Goal: Task Accomplishment & Management: Manage account settings

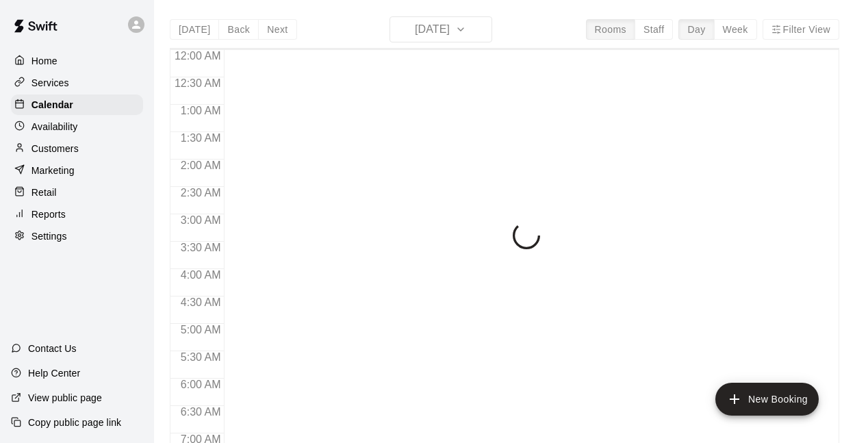
scroll to position [906, 0]
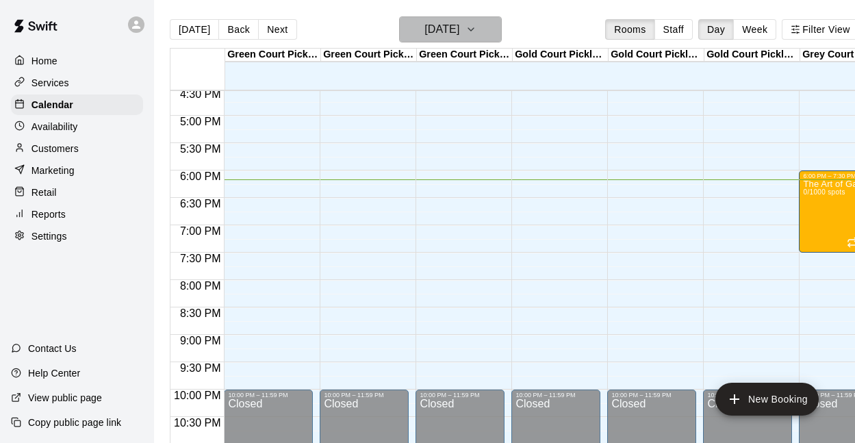
click at [424, 26] on h6 "[DATE]" at bounding box center [441, 29] width 35 height 19
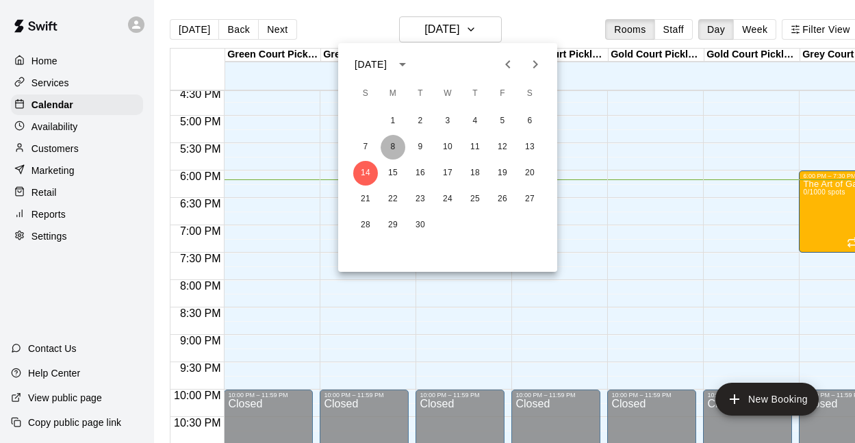
click at [392, 149] on button "8" at bounding box center [393, 147] width 25 height 25
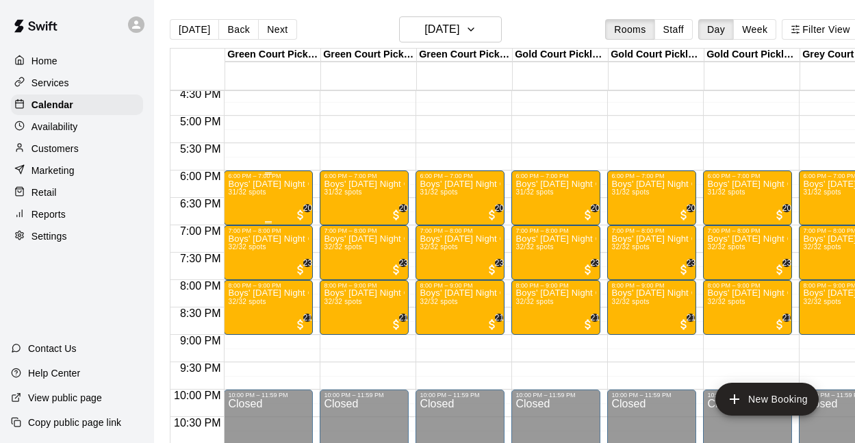
click at [268, 197] on div "Boys' [DATE] Night Competitive Rec. League - Grades 3/4 31/32 spots" at bounding box center [268, 400] width 81 height 443
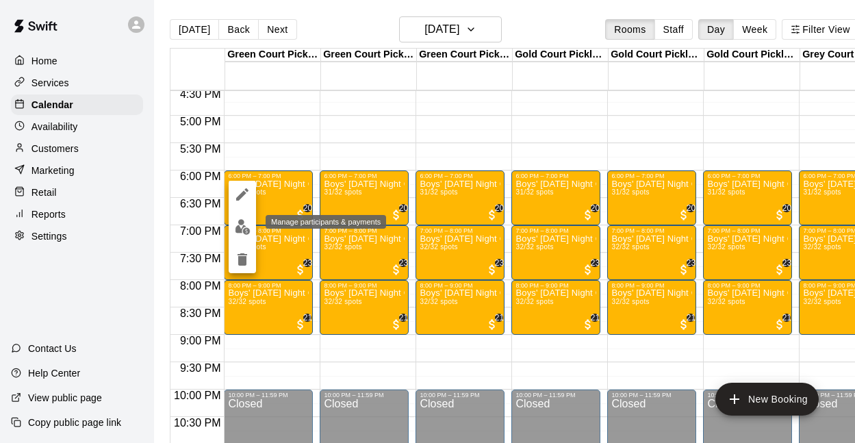
click at [240, 221] on img "edit" at bounding box center [243, 227] width 16 height 16
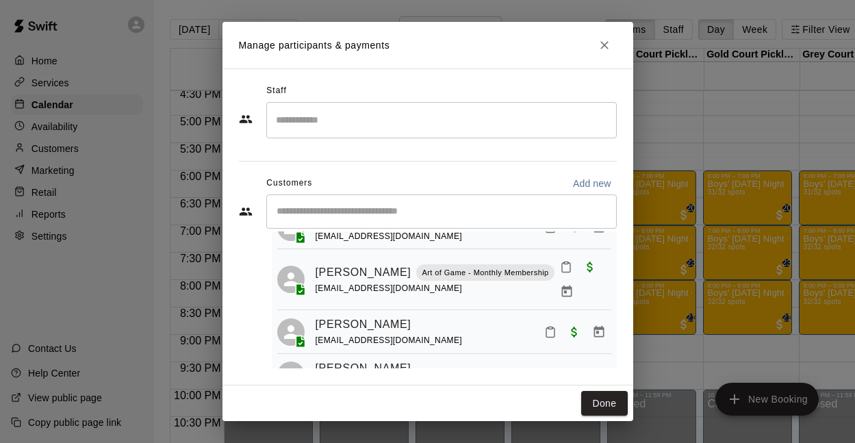
scroll to position [0, 0]
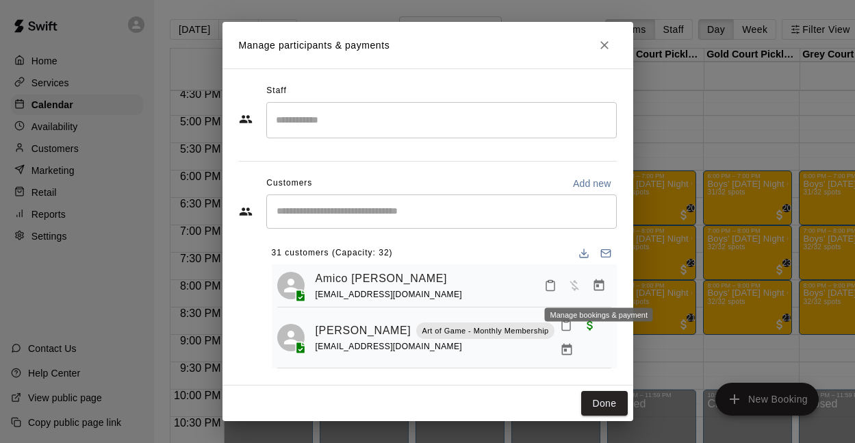
click at [595, 290] on icon "Manage bookings & payment" at bounding box center [599, 286] width 14 height 14
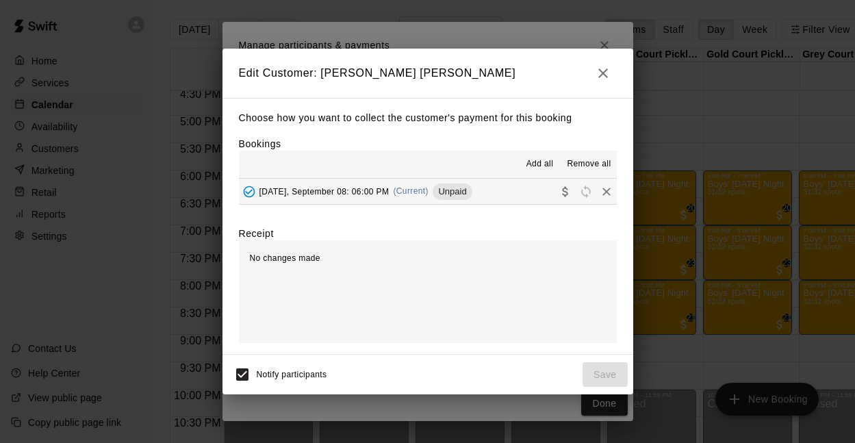
click at [602, 70] on icon "button" at bounding box center [603, 73] width 16 height 16
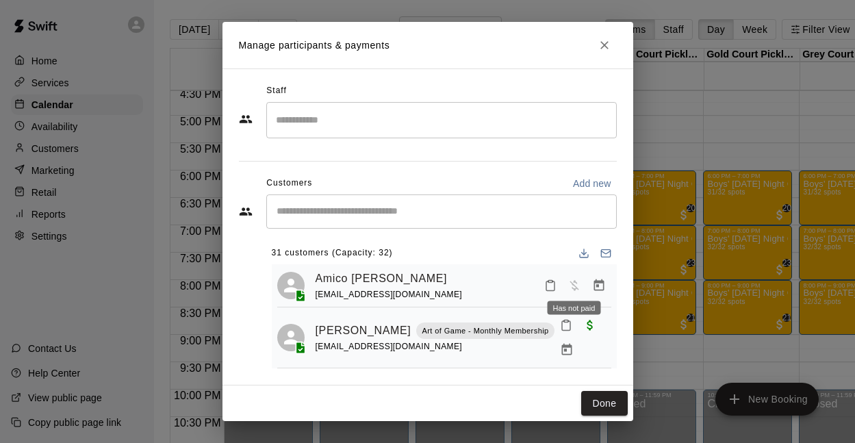
click at [574, 283] on span "Has not paid" at bounding box center [574, 285] width 25 height 12
click at [584, 251] on line "Download list" at bounding box center [584, 251] width 0 height 5
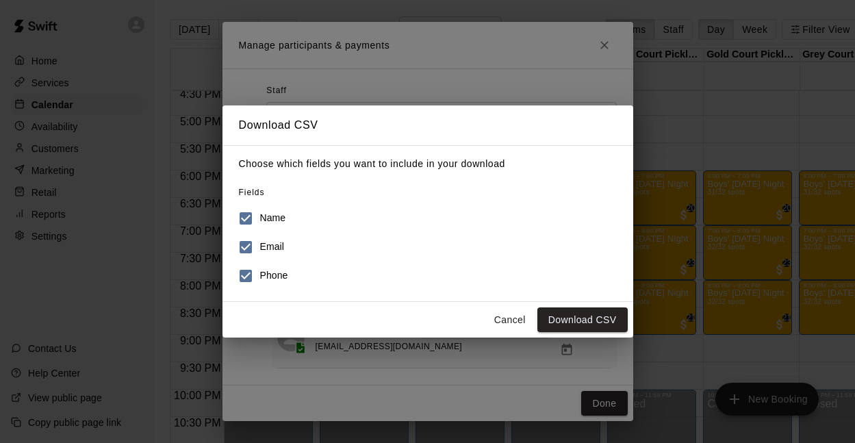
click at [517, 311] on button "Cancel" at bounding box center [510, 319] width 44 height 25
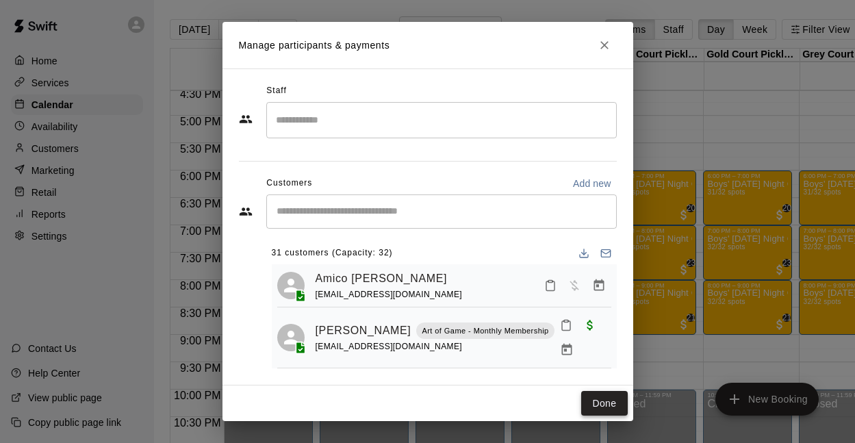
click at [600, 394] on button "Done" at bounding box center [604, 403] width 46 height 25
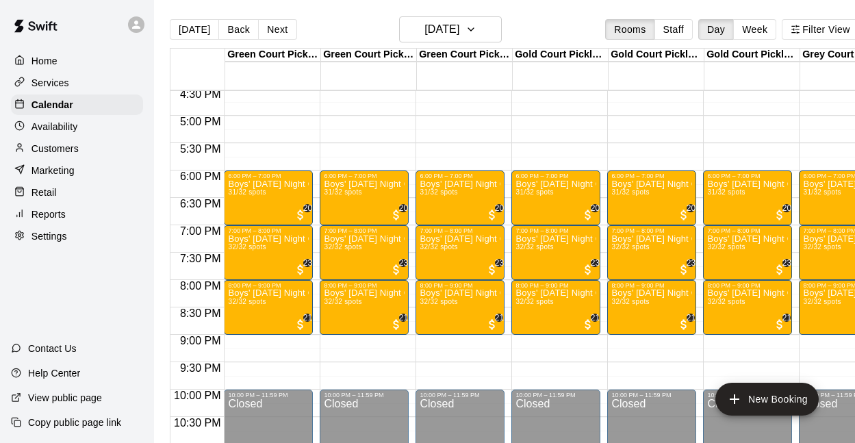
click at [57, 83] on p "Services" at bounding box center [50, 83] width 38 height 14
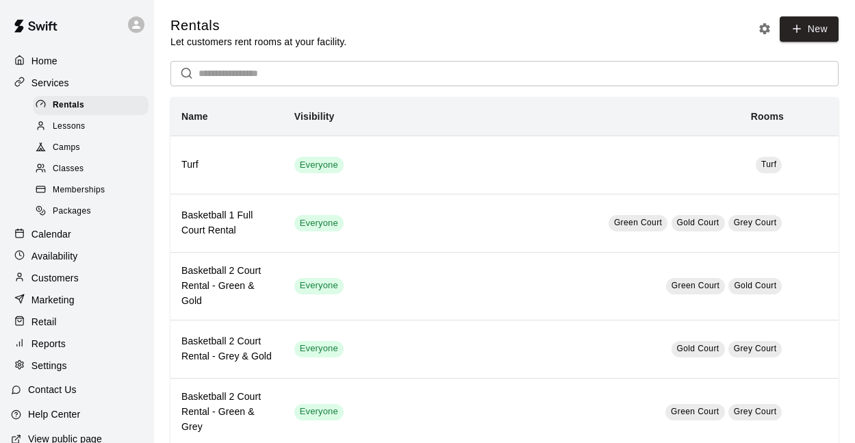
click at [68, 145] on span "Camps" at bounding box center [66, 148] width 27 height 14
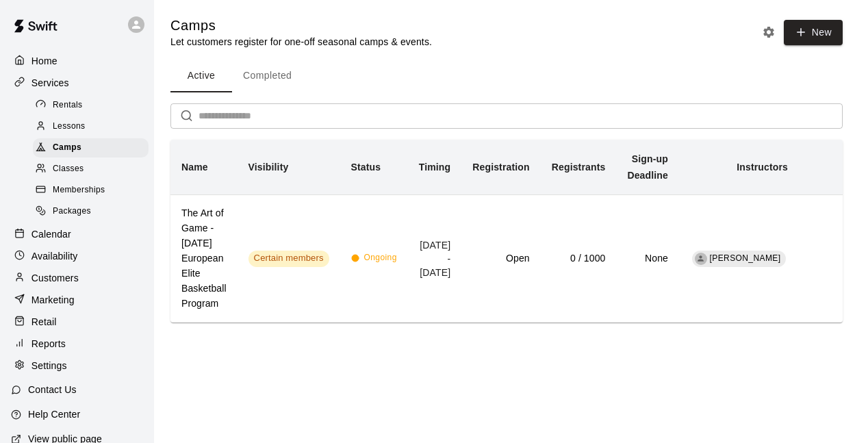
click at [277, 84] on button "Completed" at bounding box center [267, 76] width 71 height 33
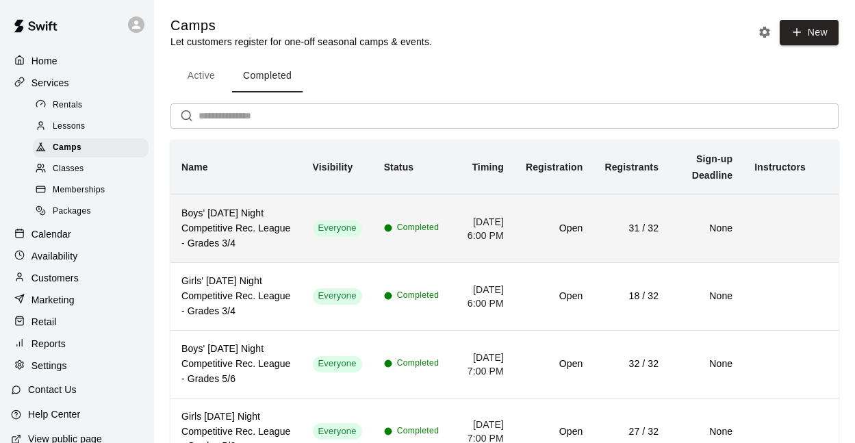
click at [307, 238] on td "Everyone" at bounding box center [337, 228] width 71 height 68
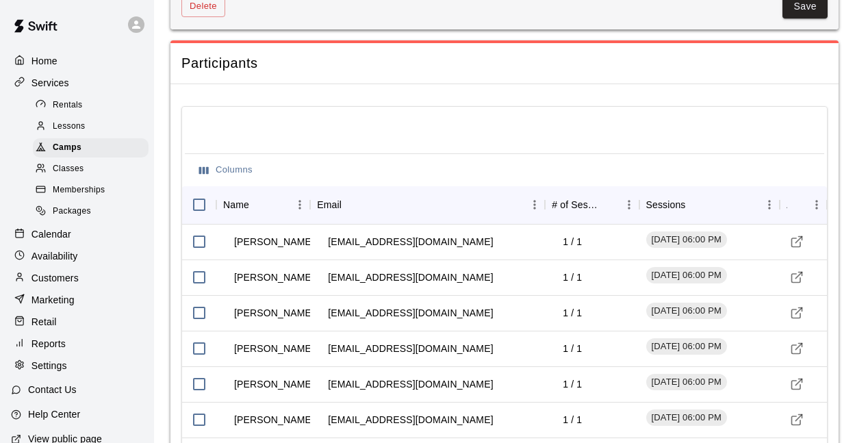
scroll to position [1311, 0]
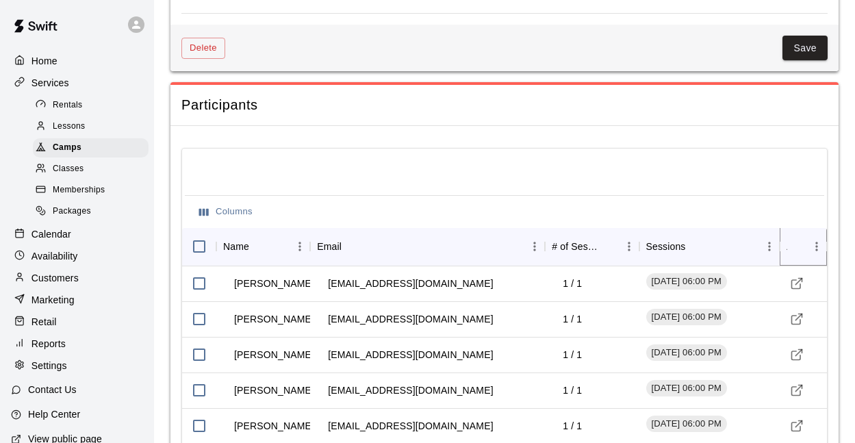
click at [800, 250] on icon "Sort" at bounding box center [797, 246] width 12 height 12
click at [813, 250] on icon "Menu" at bounding box center [817, 247] width 14 height 14
click at [823, 238] on icon "Actions" at bounding box center [827, 246] width 16 height 16
click at [819, 242] on icon "Actions" at bounding box center [827, 246] width 16 height 16
click at [817, 247] on icon "Menu" at bounding box center [816, 246] width 2 height 9
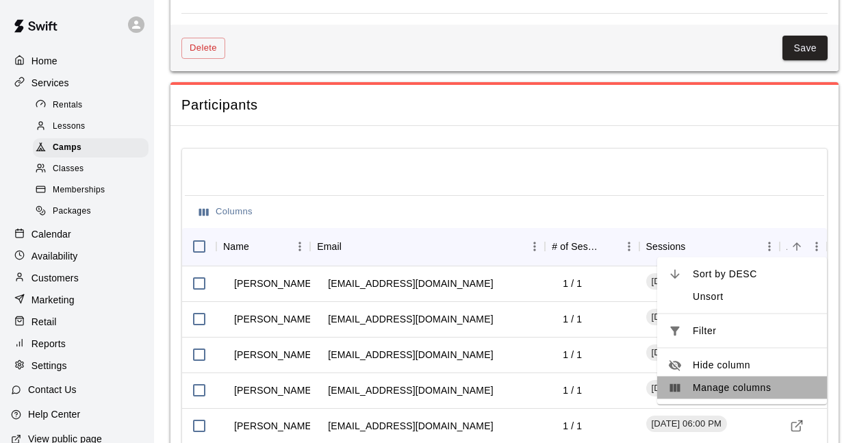
click at [727, 386] on span "Manage columns" at bounding box center [754, 388] width 123 height 14
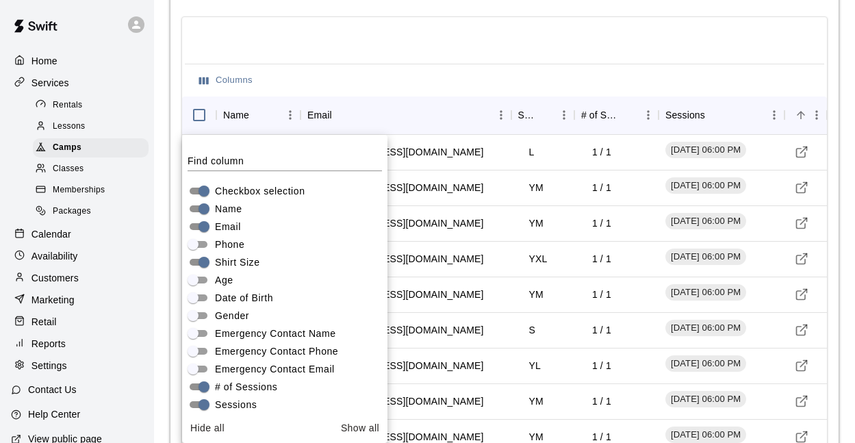
click at [370, 63] on div at bounding box center [504, 42] width 639 height 44
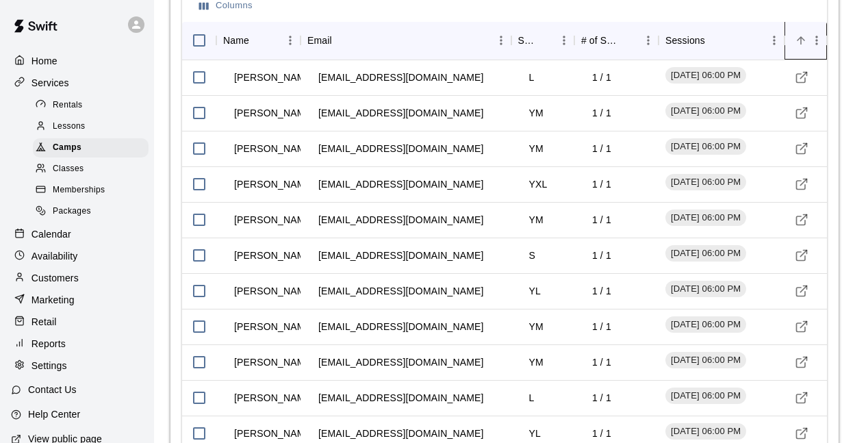
scroll to position [1520, 0]
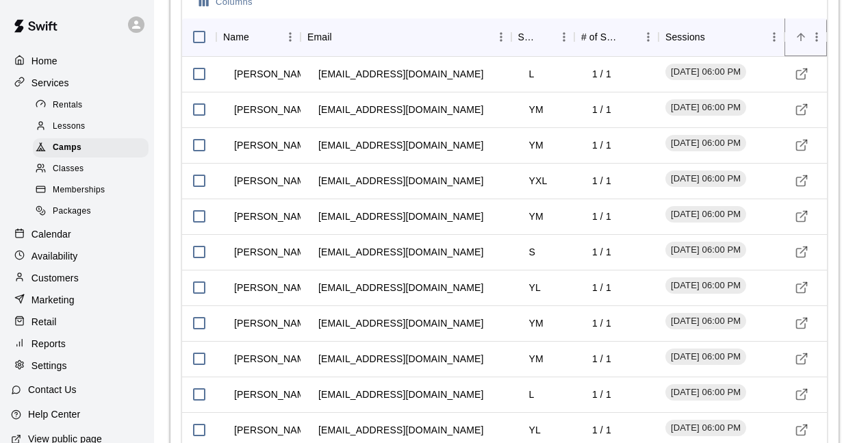
click at [803, 39] on icon "Sort" at bounding box center [801, 37] width 12 height 12
click at [818, 38] on icon "Menu" at bounding box center [817, 37] width 14 height 14
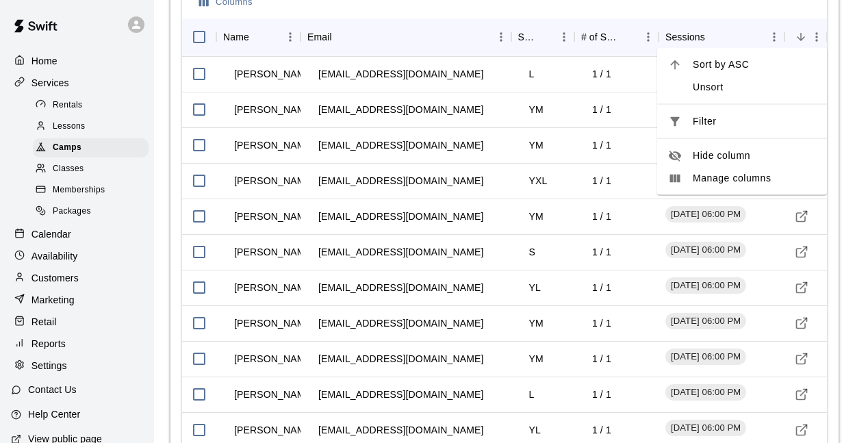
click at [630, 8] on div "Columns" at bounding box center [504, 2] width 639 height 33
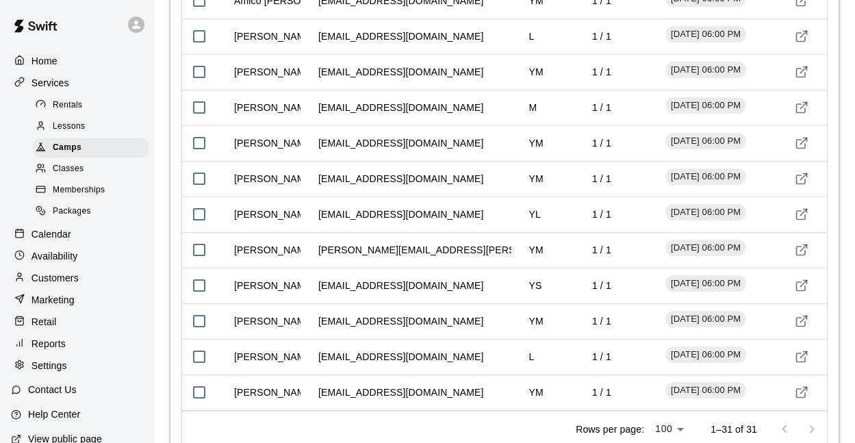
scroll to position [2271, 0]
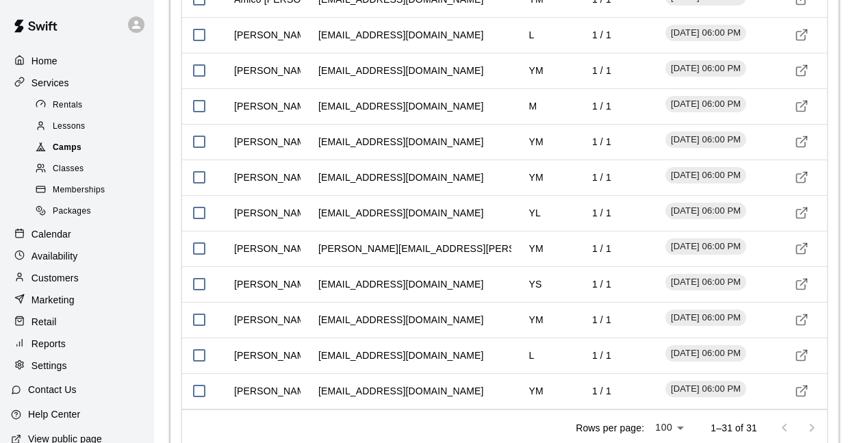
click at [73, 149] on span "Camps" at bounding box center [67, 148] width 29 height 14
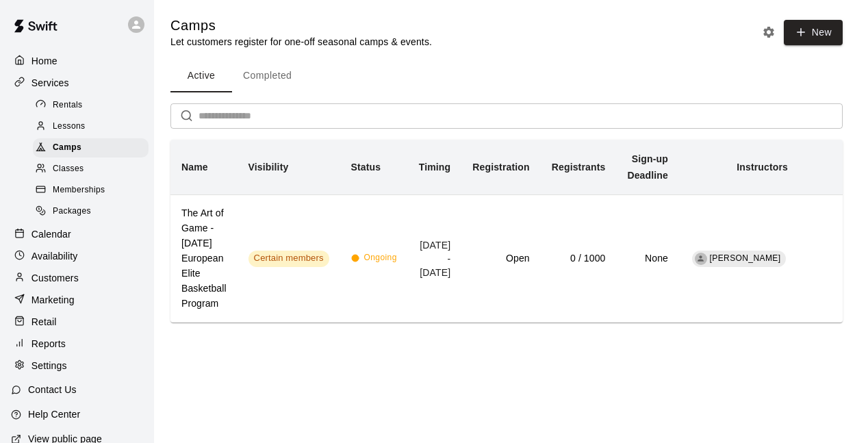
click at [264, 82] on button "Completed" at bounding box center [267, 76] width 71 height 33
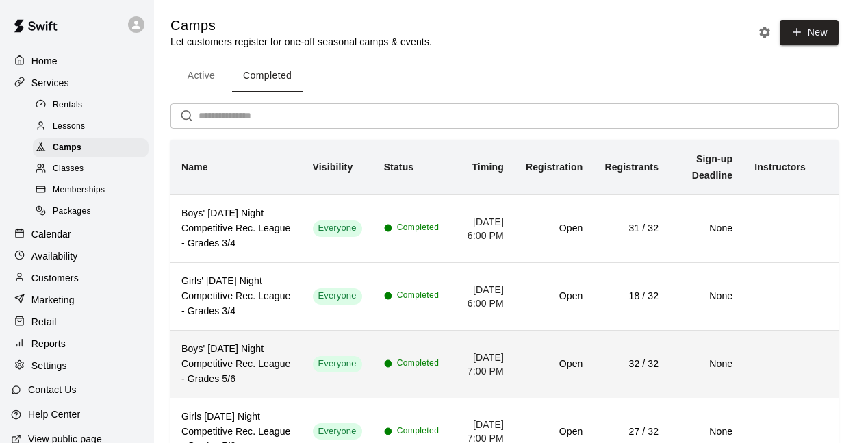
click at [244, 350] on h6 "Boys' [DATE] Night Competitive Rec. League - Grades 5/6" at bounding box center [236, 364] width 110 height 45
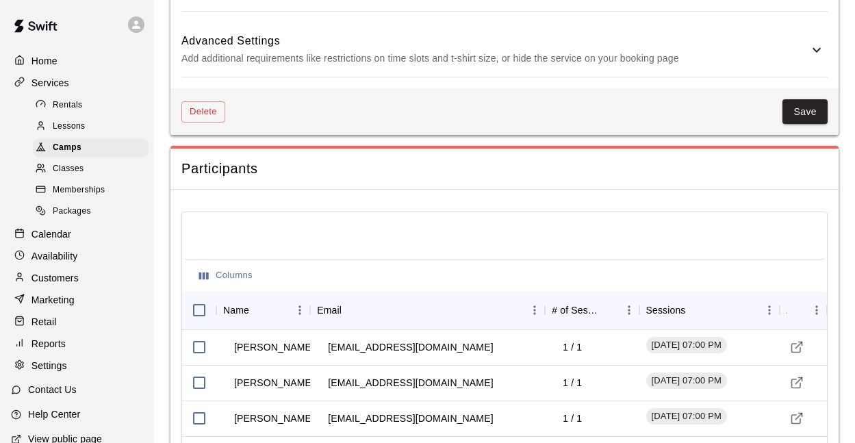
scroll to position [1246, 0]
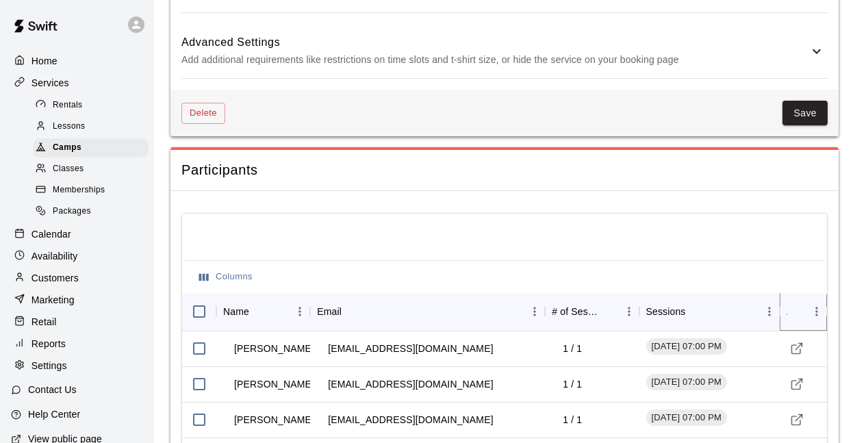
click at [816, 307] on icon "Menu" at bounding box center [816, 311] width 2 height 9
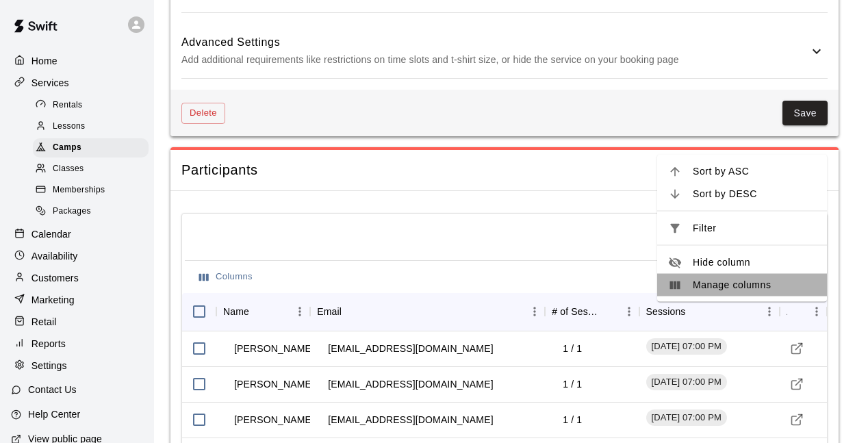
click at [750, 274] on li "Manage columns" at bounding box center [742, 285] width 170 height 23
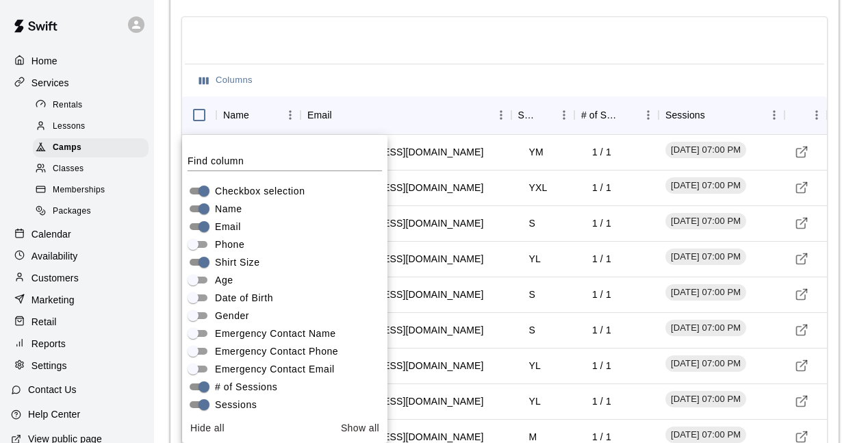
click at [398, 71] on div "Columns" at bounding box center [504, 80] width 639 height 33
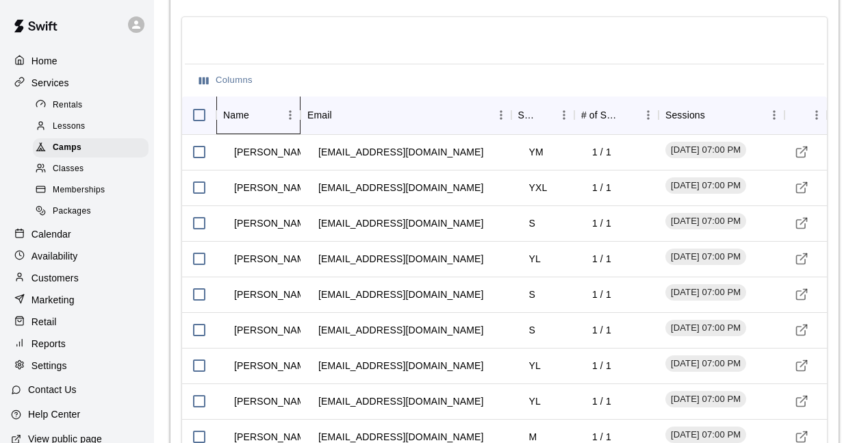
drag, startPoint x: 300, startPoint y: 116, endPoint x: 369, endPoint y: 144, distance: 74.6
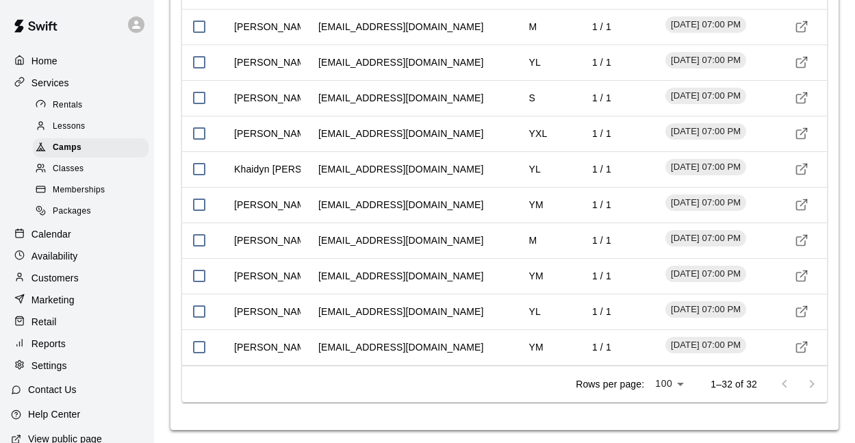
scroll to position [2354, 0]
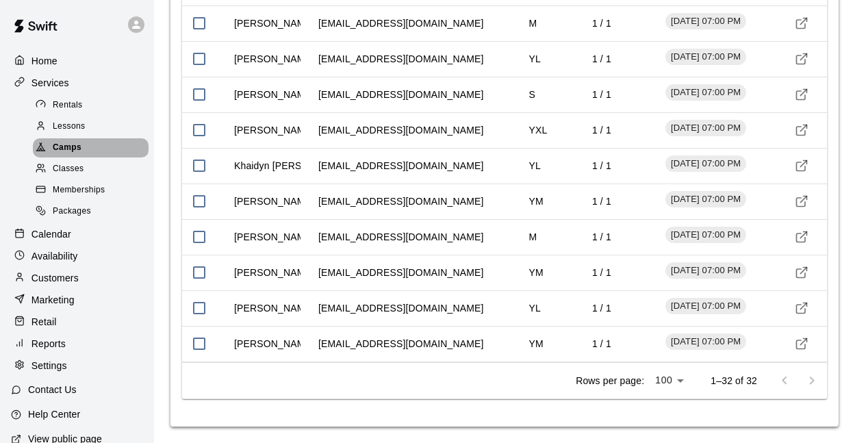
click at [79, 149] on span "Camps" at bounding box center [67, 148] width 29 height 14
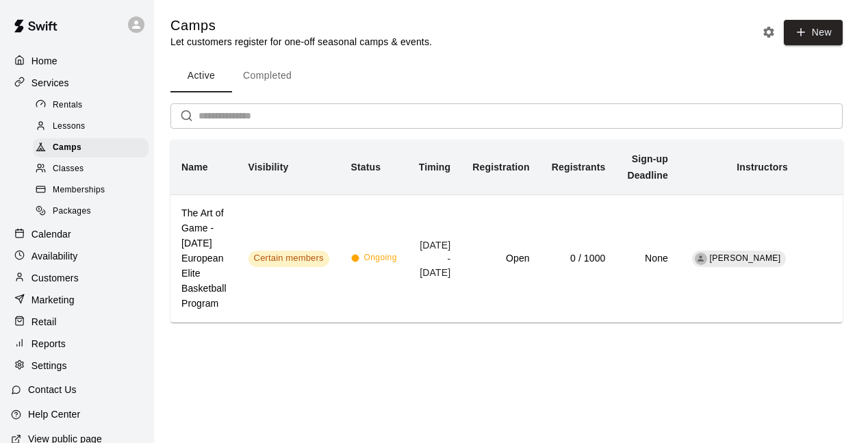
click at [265, 71] on button "Completed" at bounding box center [267, 76] width 71 height 33
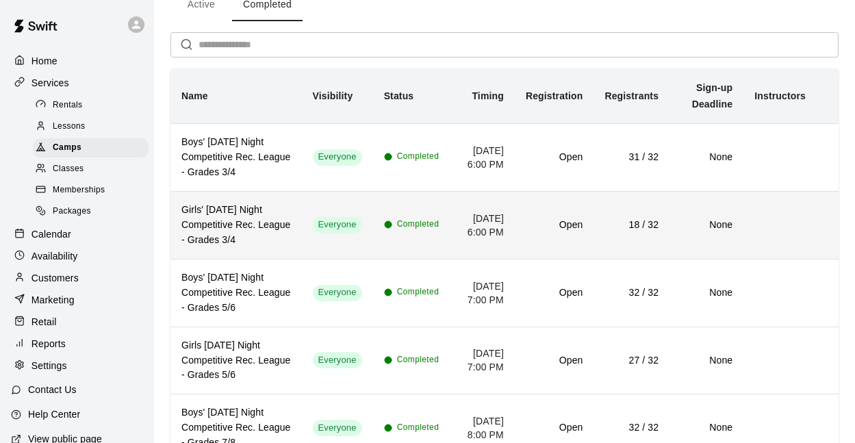
scroll to position [128, 0]
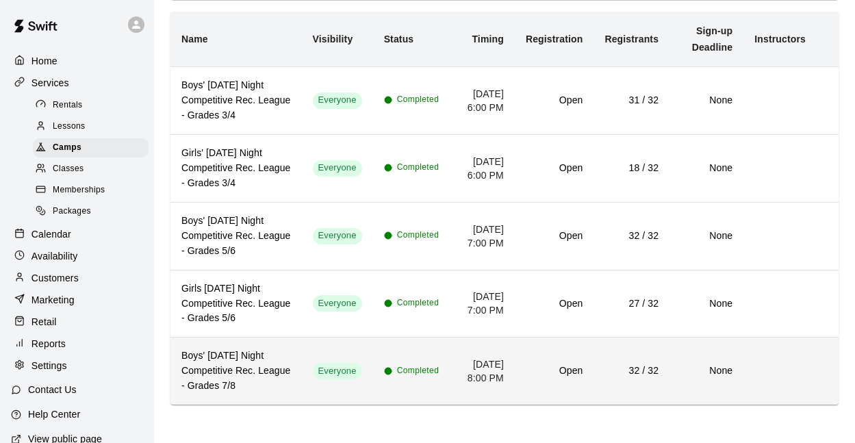
click at [268, 368] on h6 "Boys' [DATE] Night Competitive Rec. League - Grades 7/8" at bounding box center [236, 370] width 110 height 45
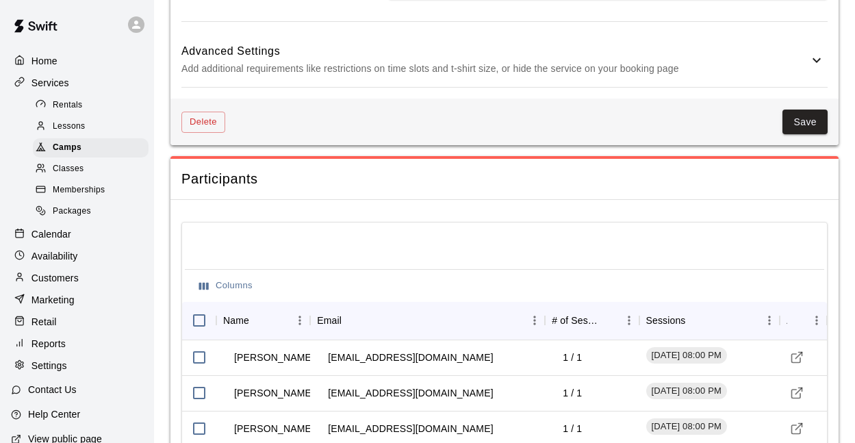
scroll to position [1399, 0]
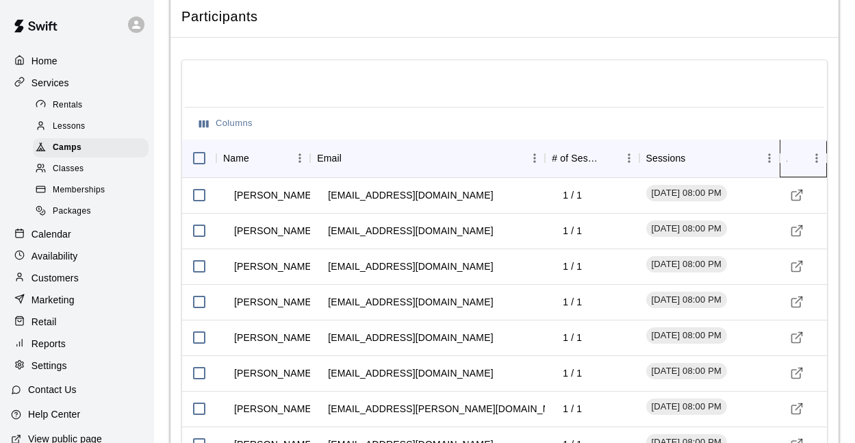
click at [819, 164] on icon "Actions" at bounding box center [827, 158] width 16 height 16
click at [817, 158] on icon "Menu" at bounding box center [816, 158] width 2 height 9
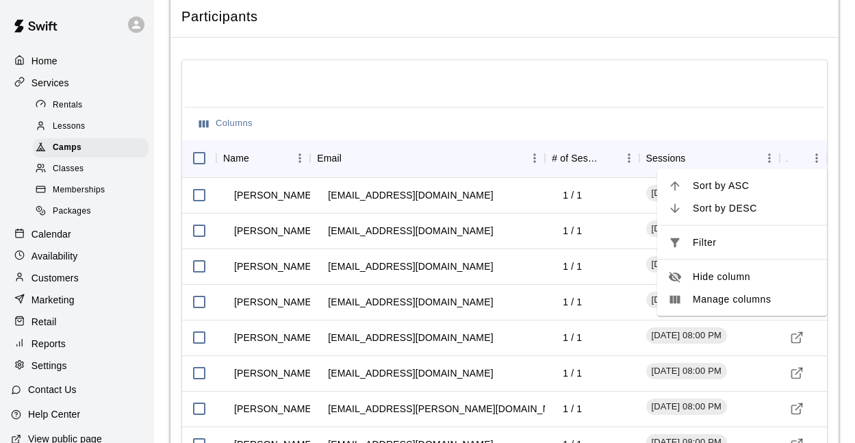
click at [702, 302] on span "Manage columns" at bounding box center [754, 299] width 123 height 14
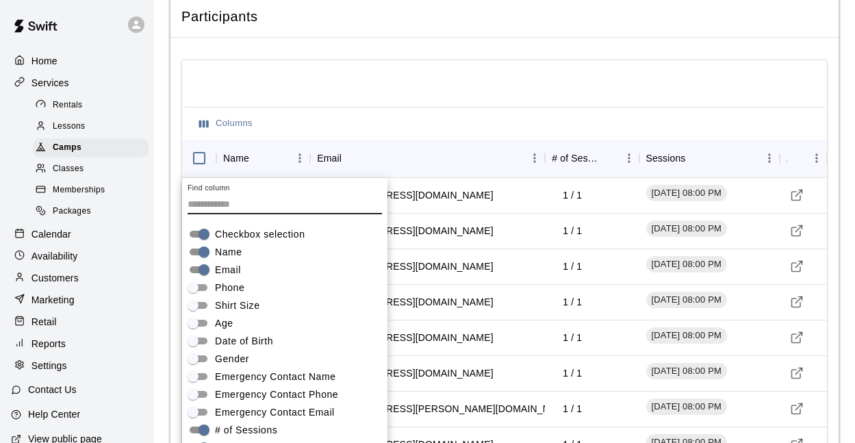
scroll to position [1442, 0]
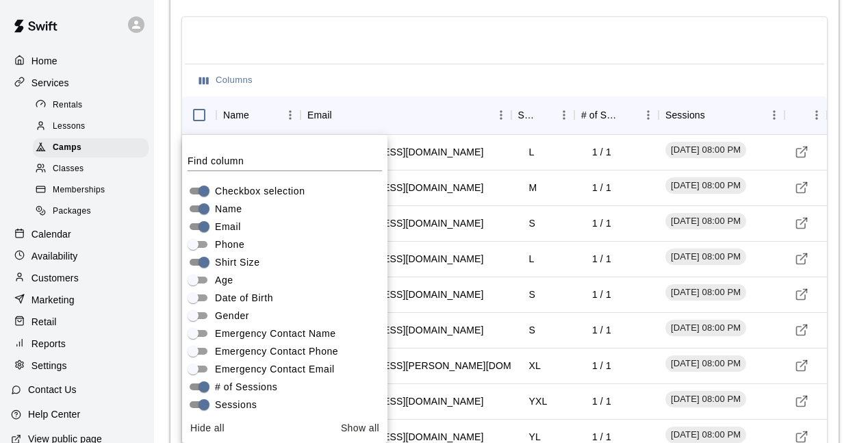
click at [435, 72] on div "Columns" at bounding box center [504, 80] width 639 height 33
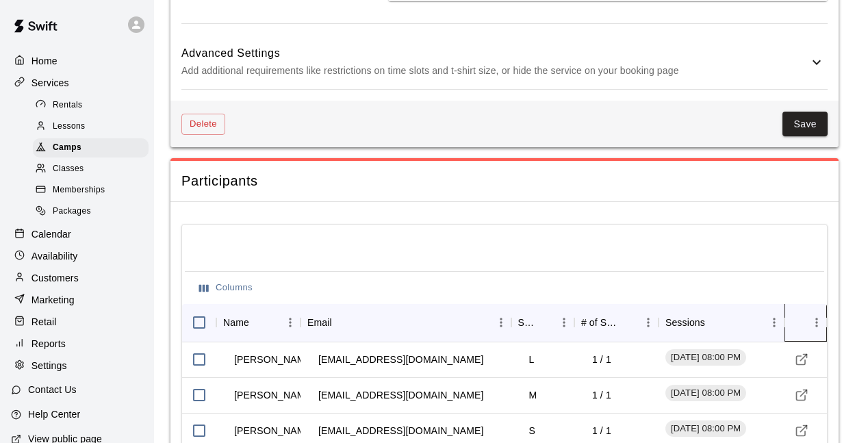
scroll to position [1244, 0]
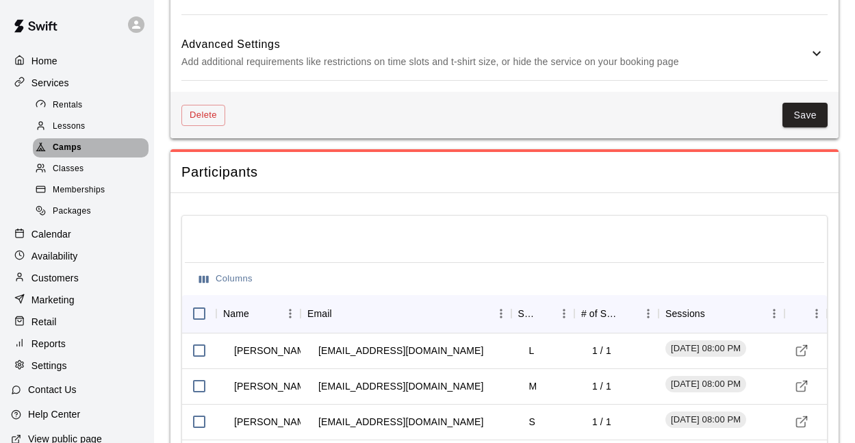
click at [64, 142] on span "Camps" at bounding box center [67, 148] width 29 height 14
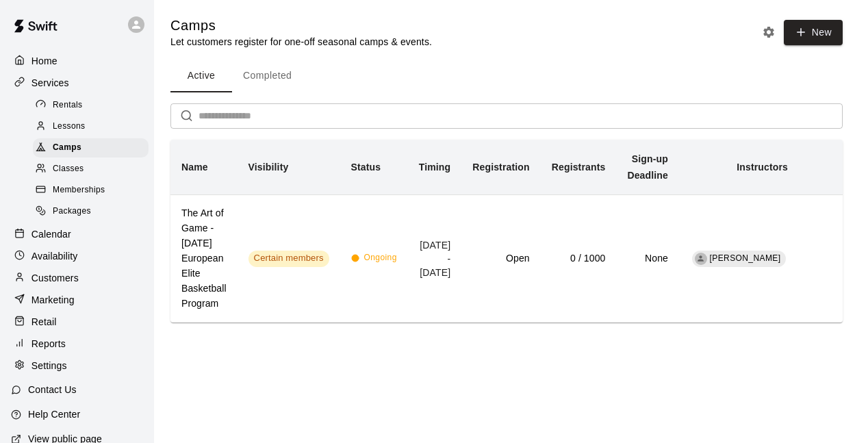
click at [264, 86] on button "Completed" at bounding box center [267, 76] width 71 height 33
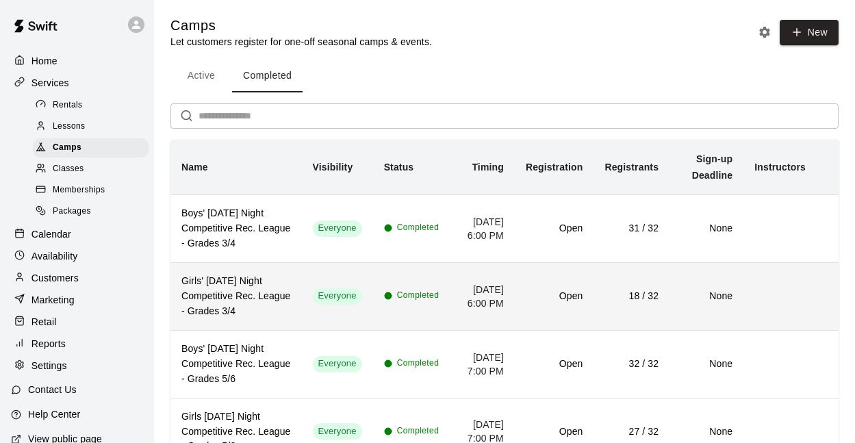
click at [231, 301] on h6 "Girls' [DATE] Night Competitive Rec. League - Grades 3/4" at bounding box center [236, 296] width 110 height 45
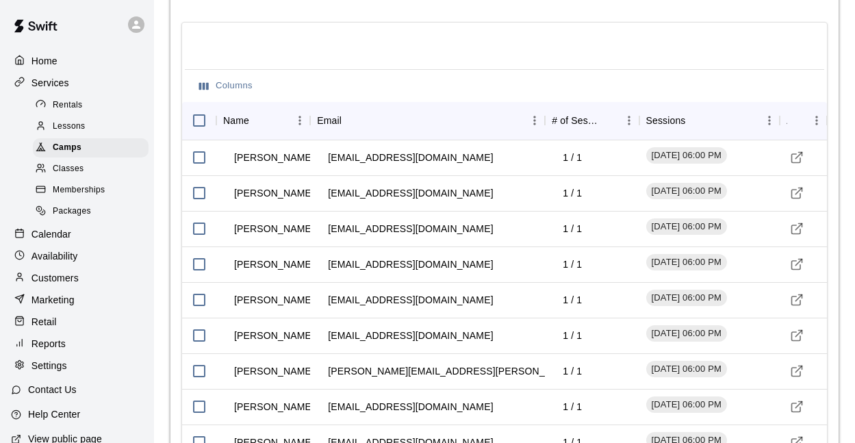
scroll to position [1414, 0]
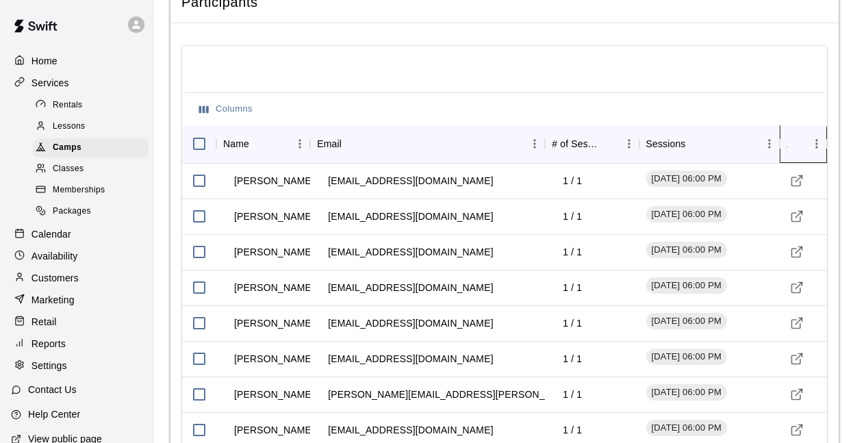
click at [819, 140] on icon "Actions" at bounding box center [827, 144] width 16 height 16
click at [814, 147] on icon "Menu" at bounding box center [817, 144] width 14 height 14
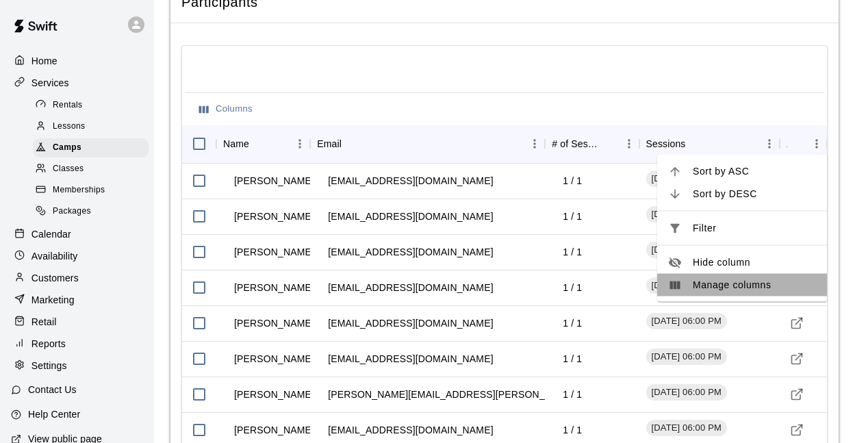
click at [713, 281] on span "Manage columns" at bounding box center [754, 285] width 123 height 14
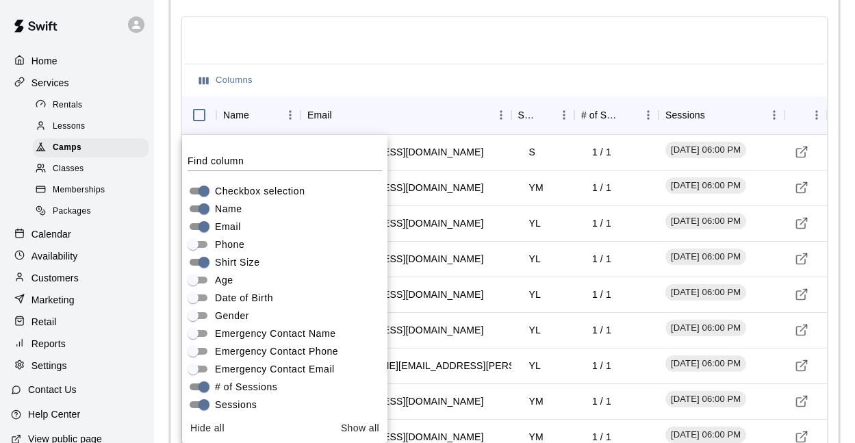
click at [468, 84] on div "Columns" at bounding box center [504, 80] width 639 height 33
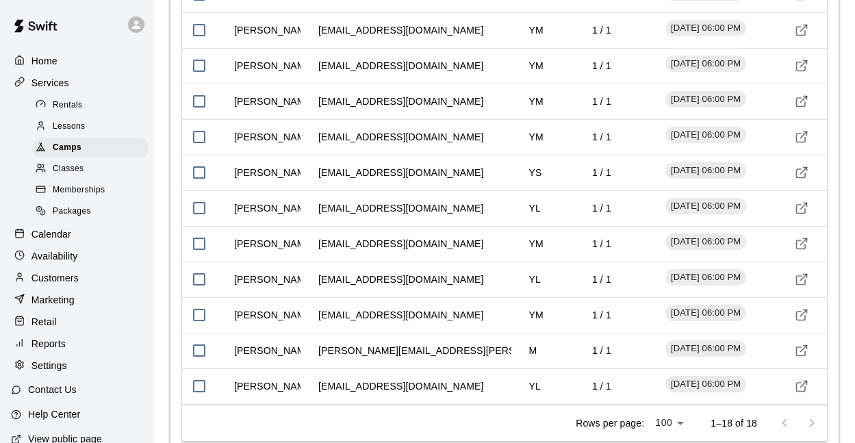
scroll to position [1814, 0]
click at [75, 142] on span "Camps" at bounding box center [67, 148] width 29 height 14
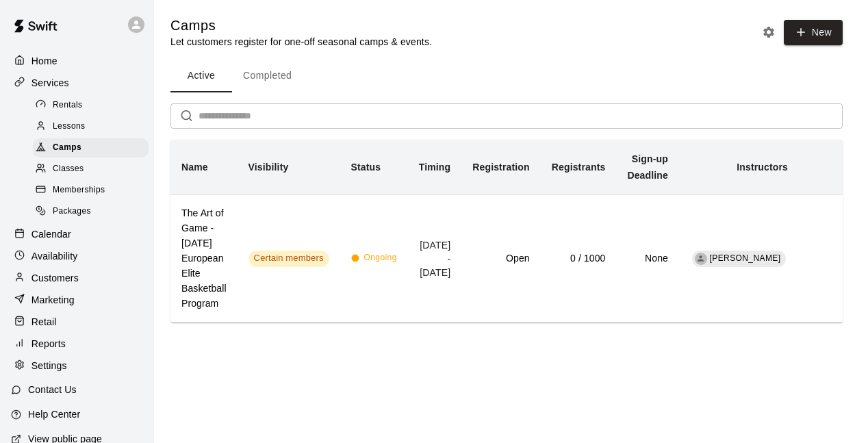
click at [274, 88] on button "Completed" at bounding box center [267, 76] width 71 height 33
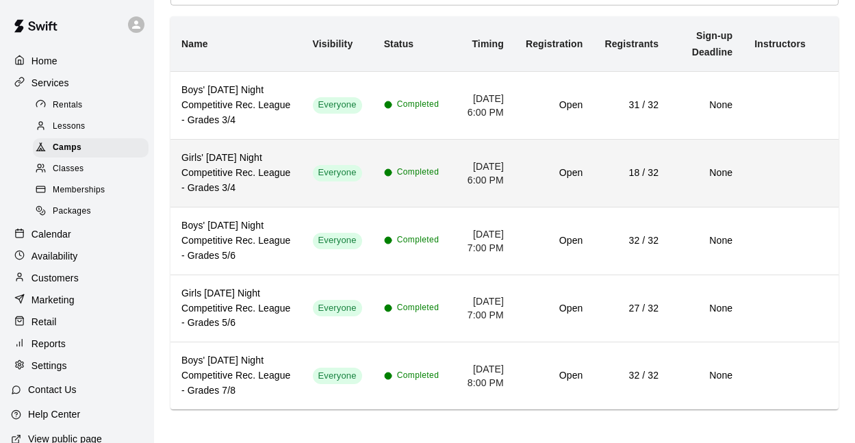
scroll to position [128, 0]
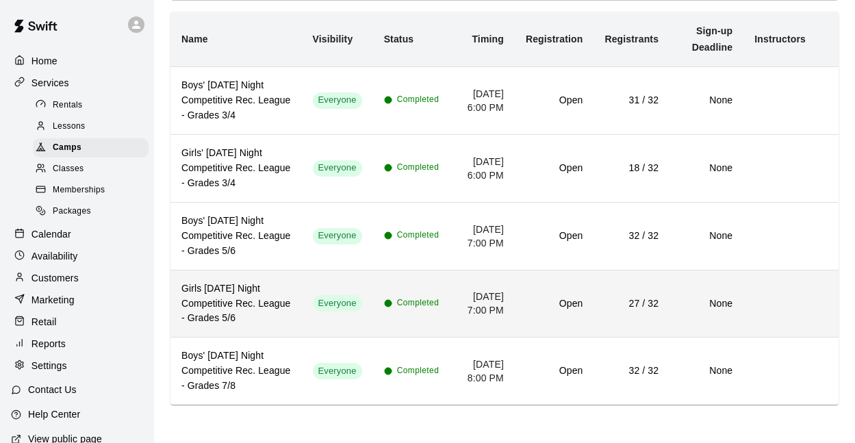
click at [385, 303] on circle "simple table" at bounding box center [388, 303] width 7 height 7
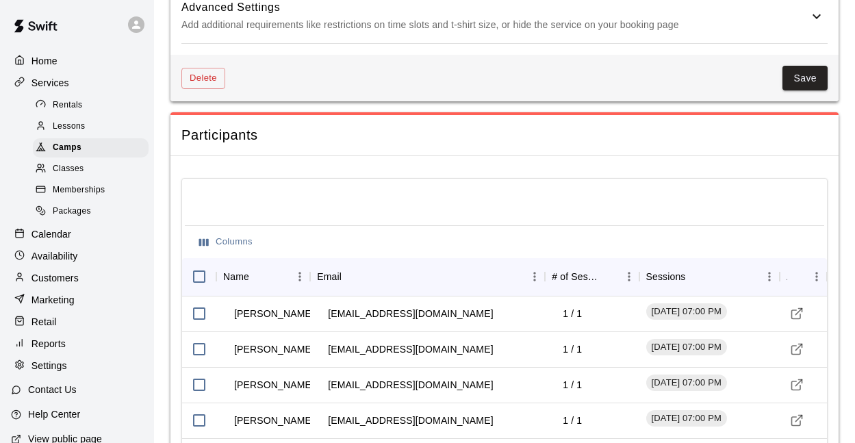
scroll to position [1283, 0]
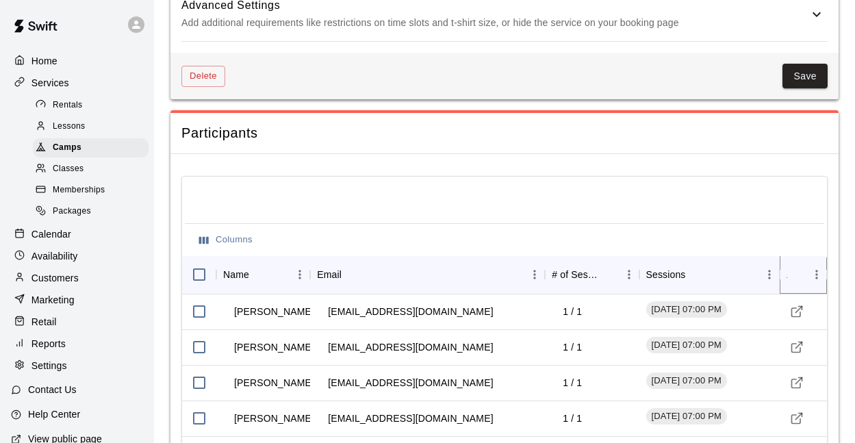
click at [815, 276] on icon "Menu" at bounding box center [817, 275] width 14 height 14
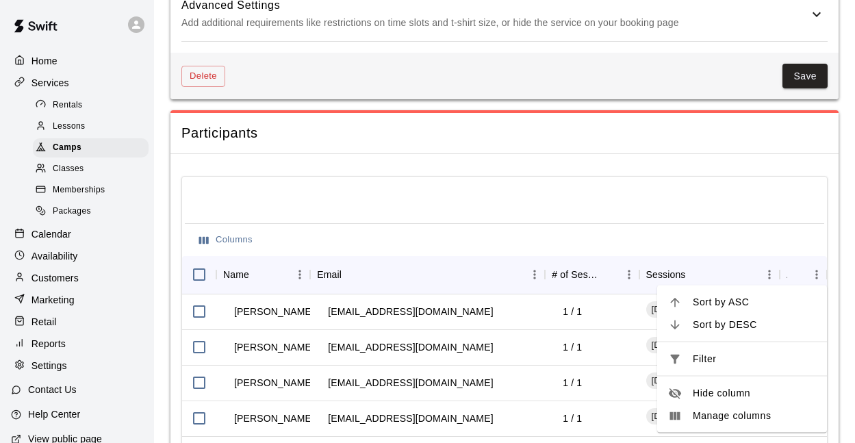
click at [742, 411] on span "Manage columns" at bounding box center [754, 416] width 123 height 14
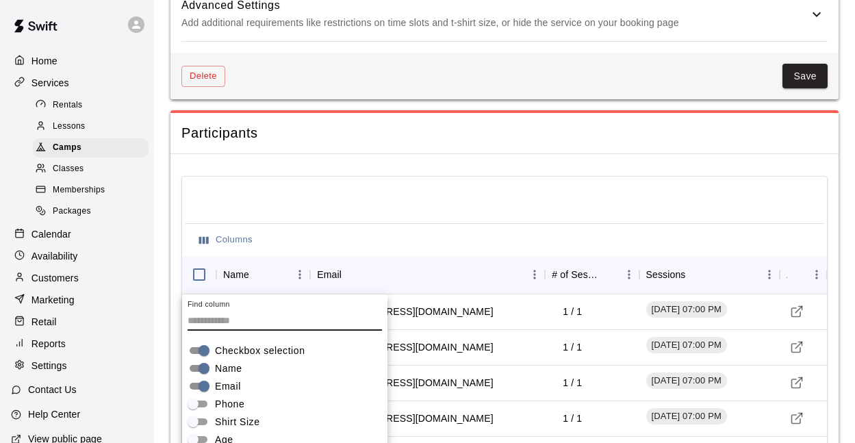
scroll to position [1442, 0]
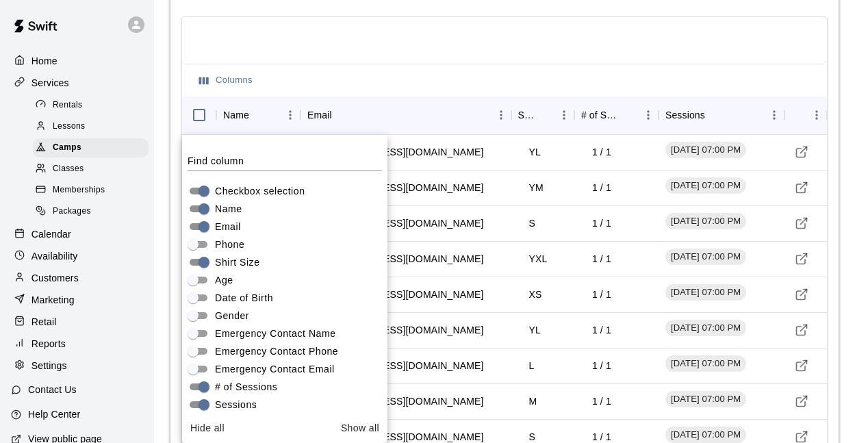
click at [452, 73] on div "Columns" at bounding box center [504, 80] width 639 height 33
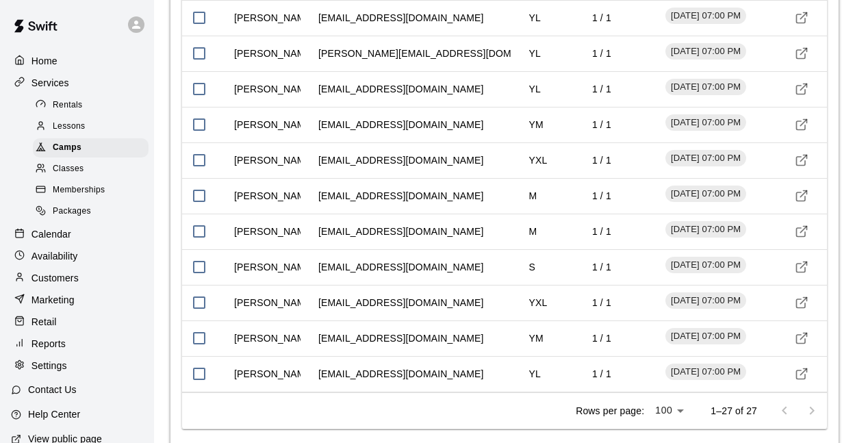
scroll to position [2154, 0]
